Goal: Check status: Check status

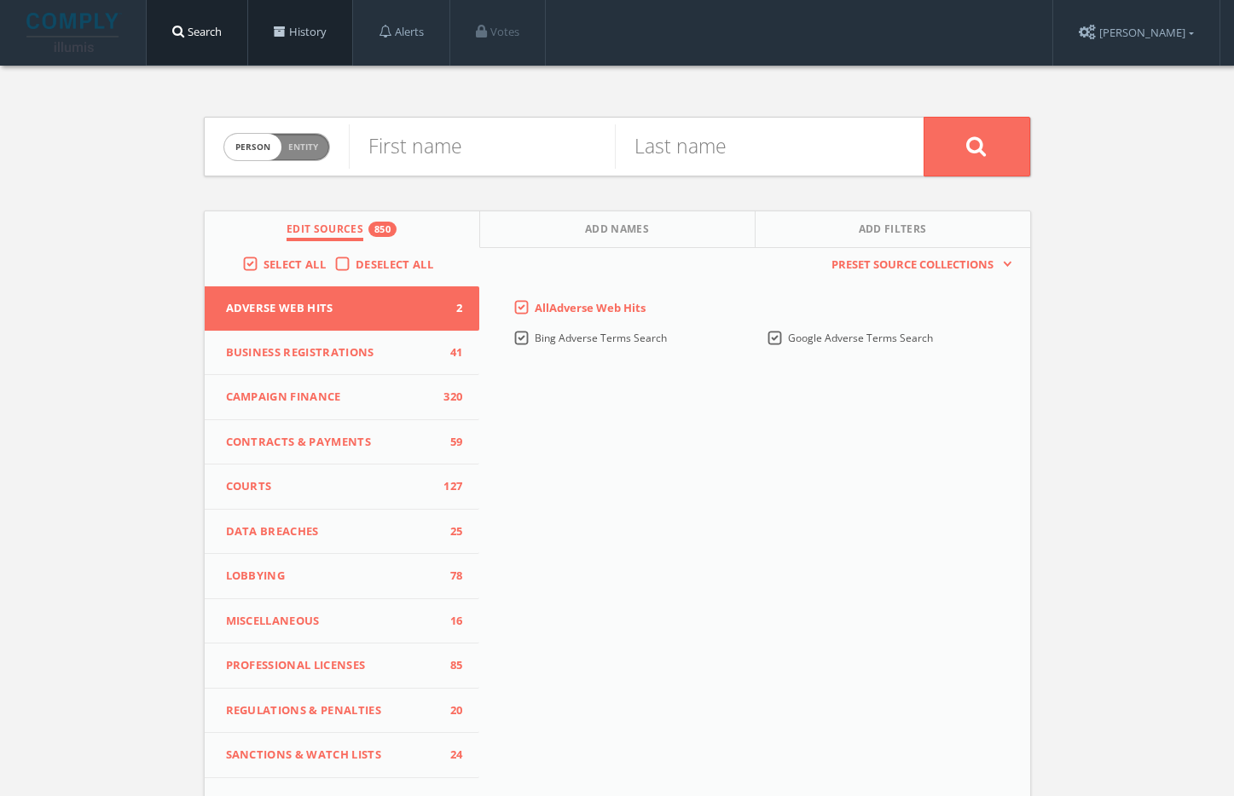
click at [258, 20] on link "History" at bounding box center [300, 32] width 104 height 65
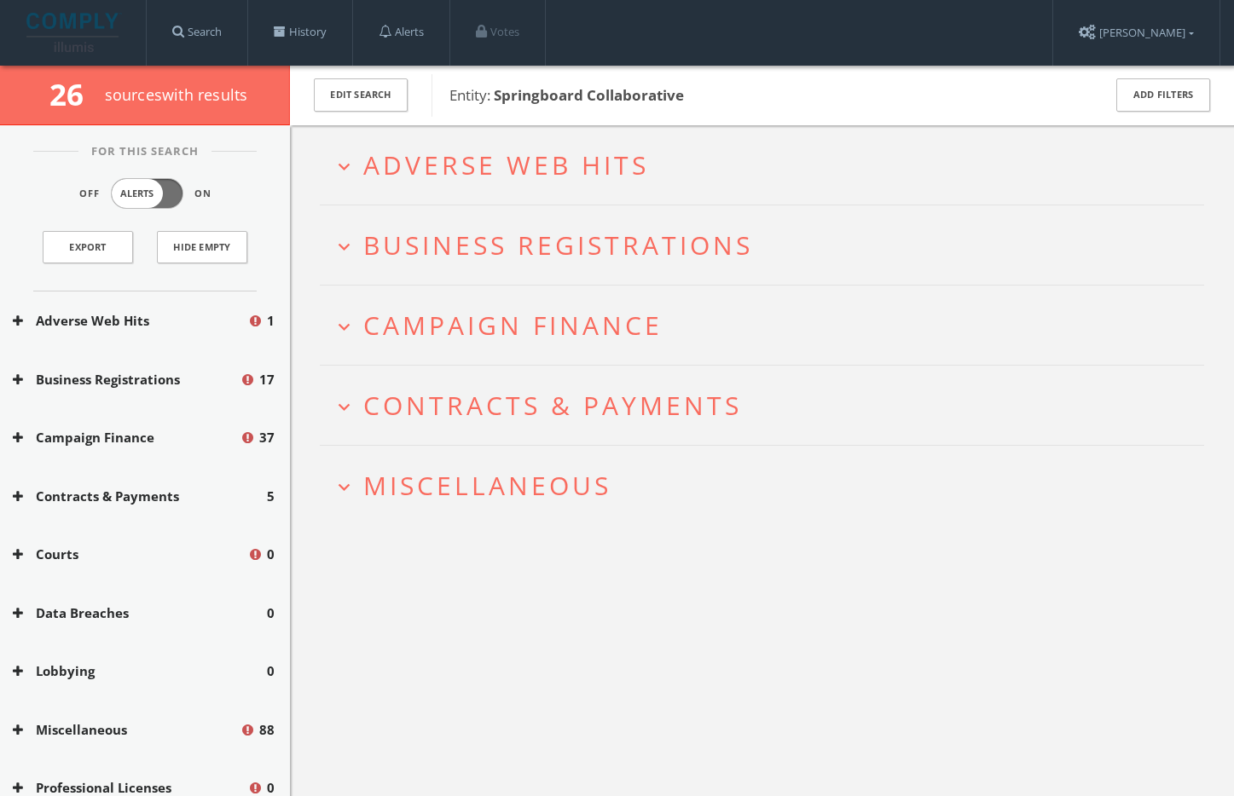
click at [488, 154] on span "Adverse Web Hits" at bounding box center [506, 165] width 286 height 35
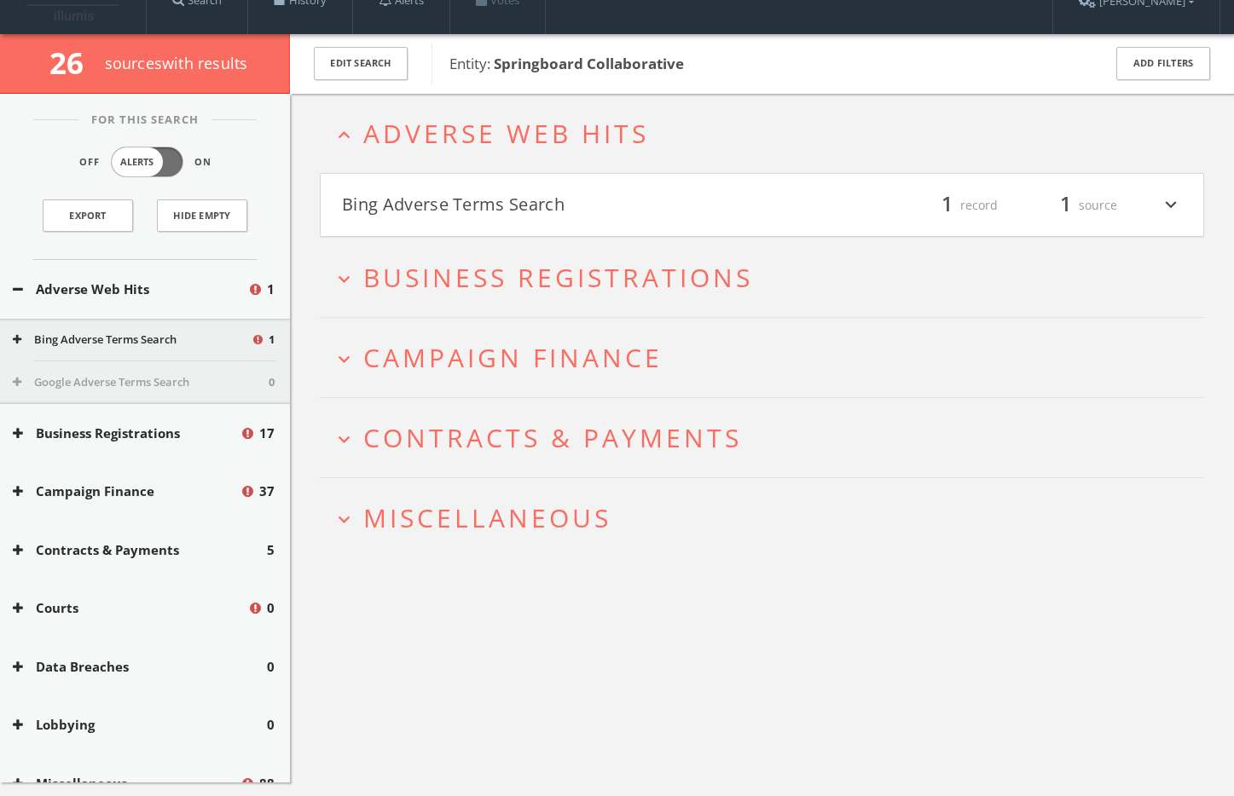
click at [500, 218] on h4 "Bing Adverse Terms Search filter_list 1 record 1 source expand_more" at bounding box center [762, 205] width 883 height 63
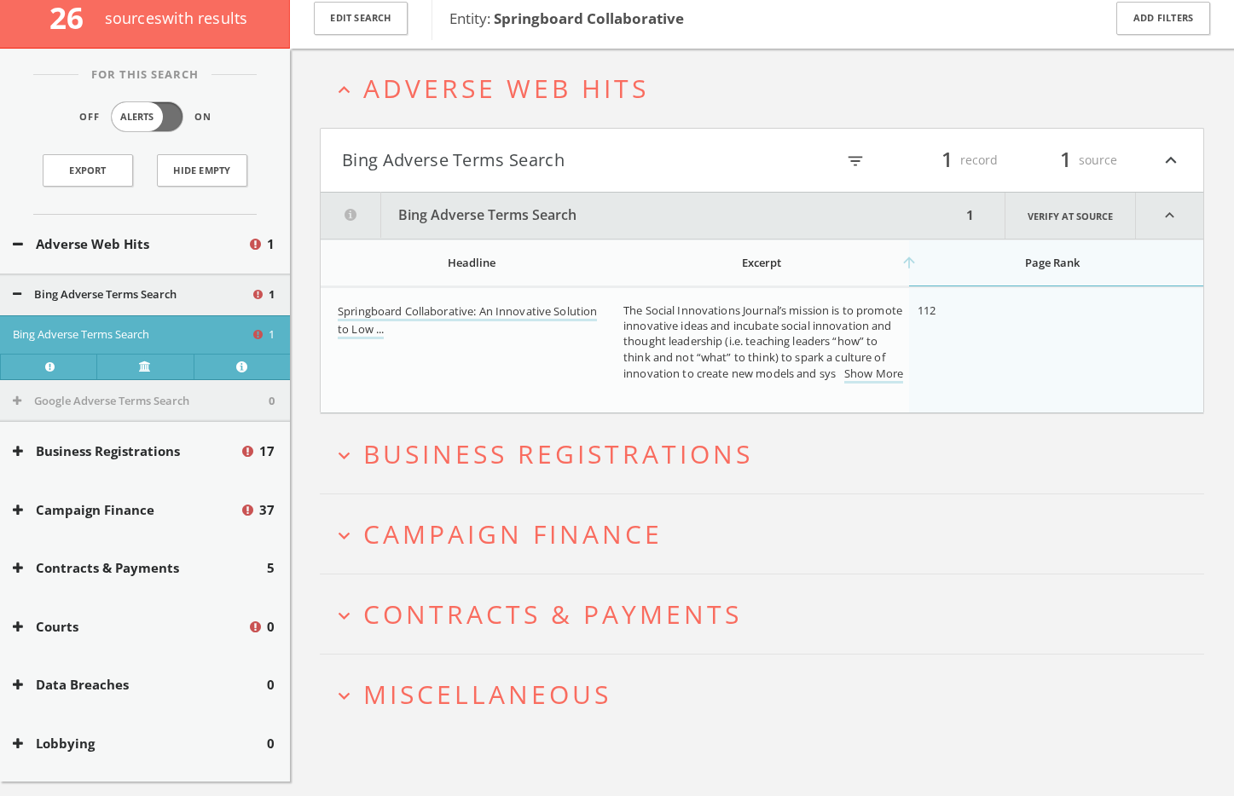
scroll to position [100, 0]
